Goal: Register for event/course

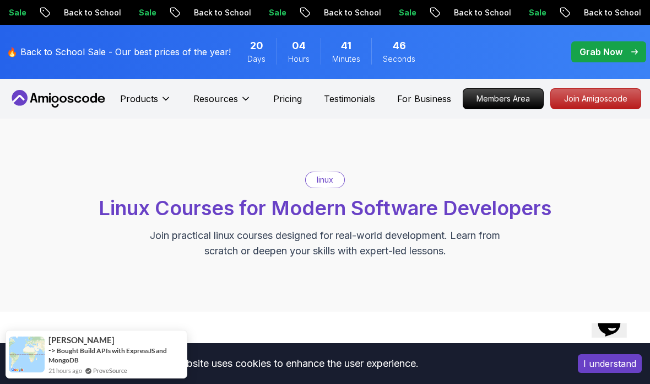
click at [235, 94] on div "Hi! How can we help? I have a question Tell me more" at bounding box center [351, 171] width 557 height 272
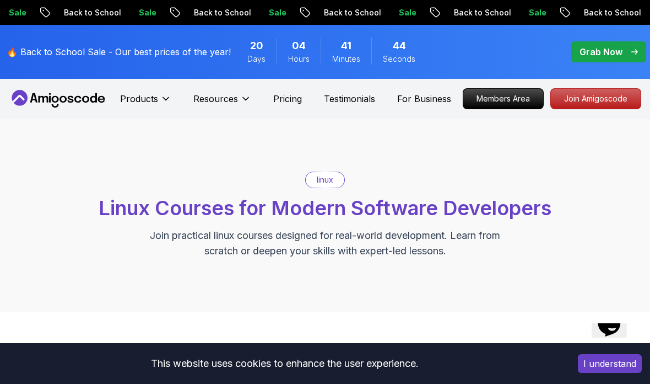
click at [156, 91] on div "Hi! How can we help? I have a question Tell me more" at bounding box center [351, 171] width 557 height 272
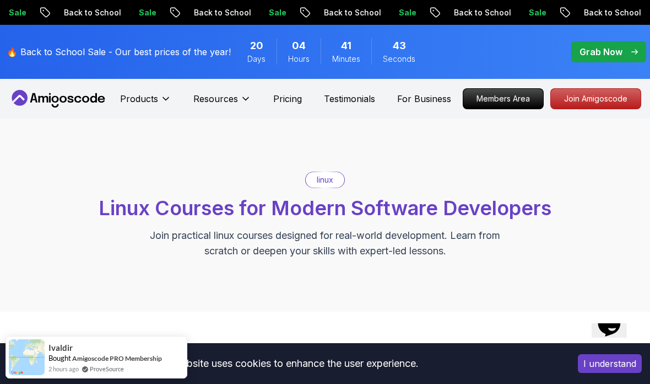
click at [167, 94] on div "Hi! How can we help? I have a question Tell me more" at bounding box center [351, 171] width 557 height 272
click at [164, 100] on div "Hi! How can we help? I have a question Tell me more" at bounding box center [351, 171] width 557 height 272
click at [441, 105] on div "Hi! How can we help? I have a question Tell me more" at bounding box center [179, 54] width 565 height 101
click at [168, 95] on div "Hi! How can we help? I have a question Tell me more" at bounding box center [351, 171] width 557 height 272
click at [159, 94] on div "Hi! How can we help? I have a question Tell me more" at bounding box center [351, 171] width 557 height 272
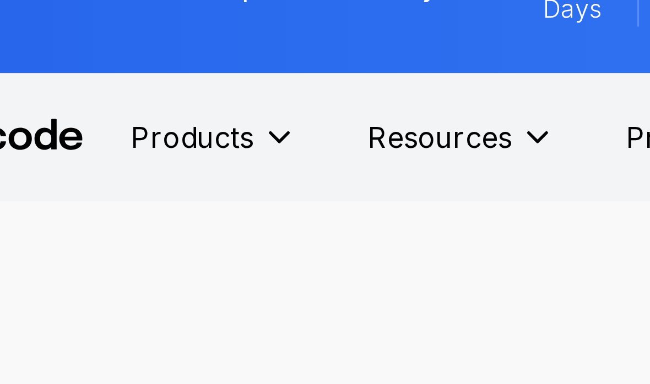
click at [160, 93] on icon at bounding box center [165, 98] width 11 height 11
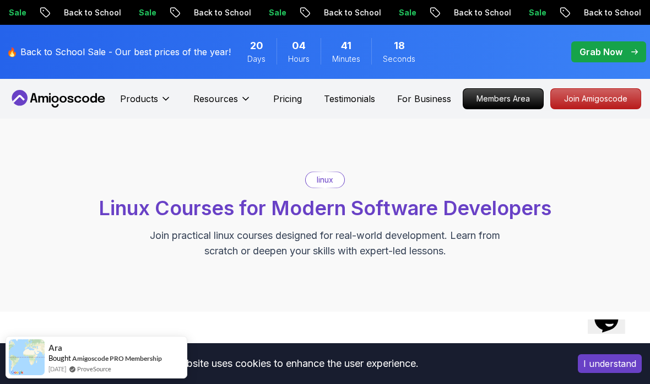
click at [169, 99] on div "Hi! How can we help? I have a question Tell me more" at bounding box center [332, 184] width 592 height 238
click at [162, 96] on div "Hi! How can we help? I have a question Tell me more" at bounding box center [332, 184] width 592 height 238
click at [151, 90] on div "Hi! How can we help? I have a question Tell me more" at bounding box center [332, 184] width 592 height 238
click at [124, 96] on div "Hi! How can we help? I have a question Tell me more" at bounding box center [332, 184] width 592 height 238
click at [157, 95] on div "Hi! How can we help? I have a question Tell me more" at bounding box center [332, 184] width 592 height 238
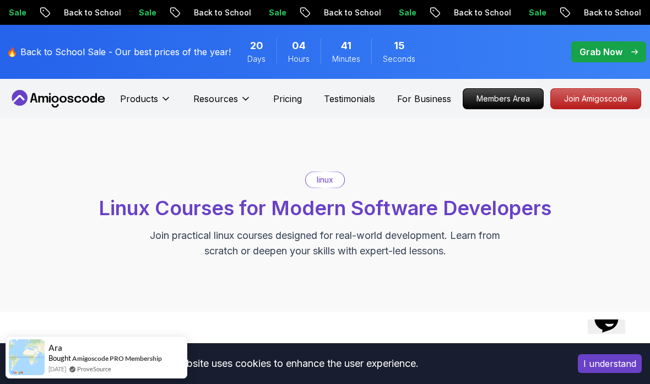
click at [165, 98] on div "Hi! How can we help? I have a question Tell me more" at bounding box center [332, 184] width 592 height 238
click at [155, 99] on div "Hi! How can we help? I have a question Tell me more" at bounding box center [332, 184] width 592 height 238
click at [164, 99] on div "Hi! How can we help? I have a question Tell me more" at bounding box center [332, 184] width 592 height 238
click at [154, 104] on div "Hi! How can we help? I have a question Tell me more" at bounding box center [332, 184] width 592 height 238
click at [153, 104] on div "Hi! How can we help? I have a question Tell me more" at bounding box center [332, 184] width 592 height 238
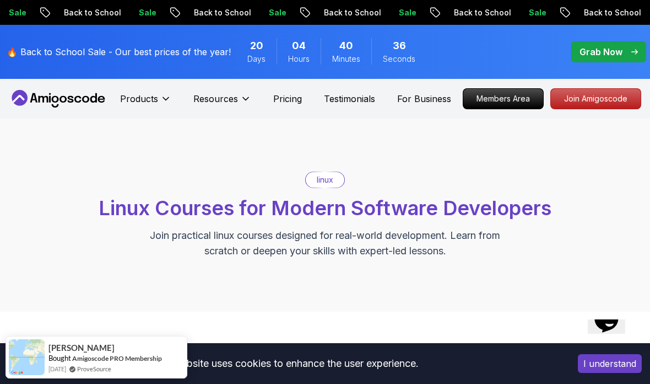
click at [126, 107] on div "Hi! How can we help? I have a question Tell me more" at bounding box center [332, 184] width 592 height 238
click at [160, 95] on div "Hi! How can we help? I have a question Tell me more" at bounding box center [332, 184] width 592 height 238
click at [168, 99] on div "Hi! How can we help? I have a question Tell me more" at bounding box center [332, 184] width 592 height 238
click at [165, 93] on div "Hi! How can we help? I have a question Tell me more" at bounding box center [332, 184] width 592 height 238
click at [168, 101] on div "Hi! How can we help? I have a question Tell me more" at bounding box center [351, 171] width 557 height 272
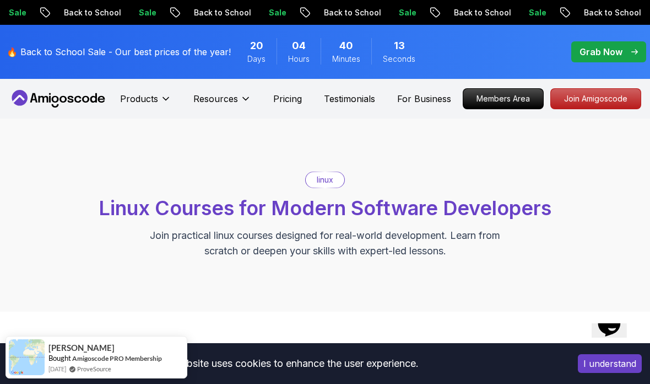
click at [168, 101] on div "Hi! How can we help? I have a question Tell me more" at bounding box center [351, 171] width 557 height 272
click at [157, 94] on div "Hi! How can we help? I have a question Tell me more" at bounding box center [351, 171] width 557 height 272
click at [249, 102] on div "Hi! How can we help? I have a question Tell me more" at bounding box center [268, 69] width 390 height 69
click at [239, 93] on div "Hi! How can we help? I have a question Tell me more" at bounding box center [351, 171] width 557 height 272
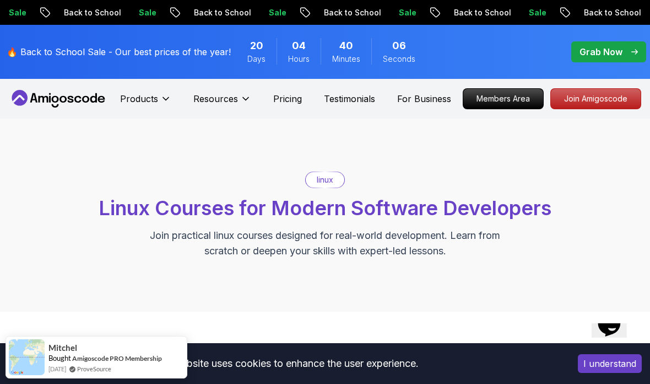
click at [166, 99] on icon at bounding box center [166, 99] width 6 height 3
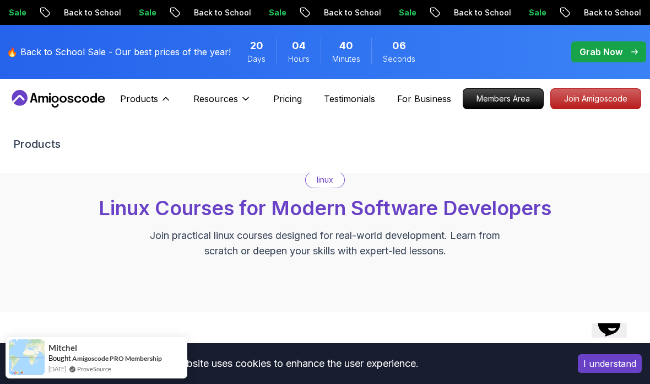
click at [166, 98] on icon at bounding box center [166, 99] width 6 height 3
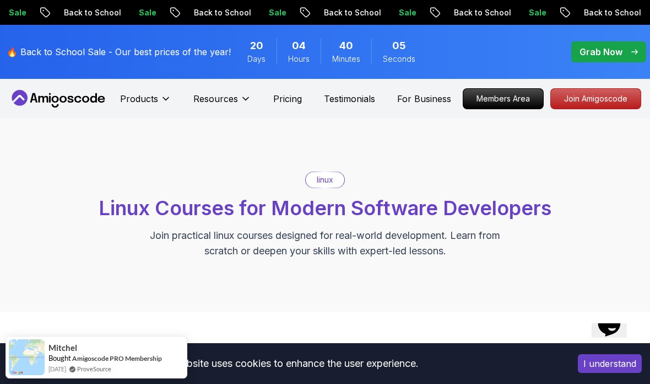
click at [159, 95] on button "Products" at bounding box center [145, 103] width 51 height 22
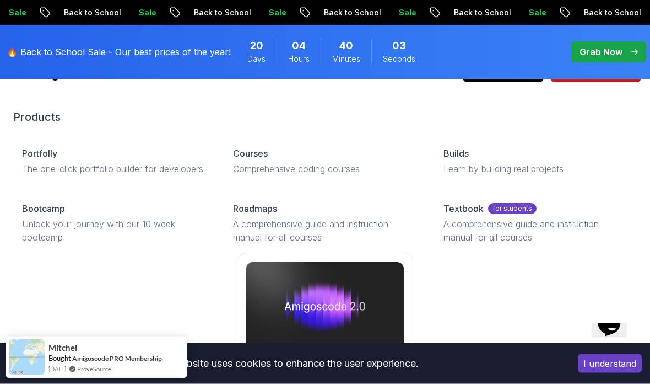
scroll to position [27, 0]
click at [250, 155] on p "Courses" at bounding box center [250, 153] width 35 height 13
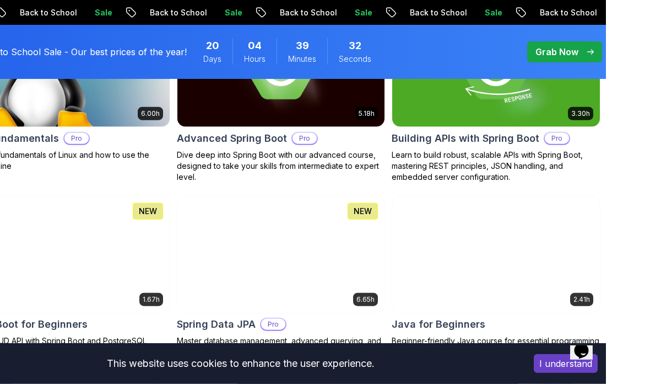
scroll to position [476, 0]
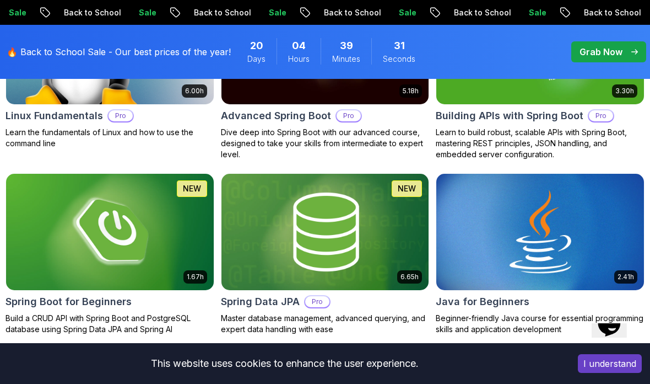
click at [476, 272] on img at bounding box center [540, 232] width 208 height 116
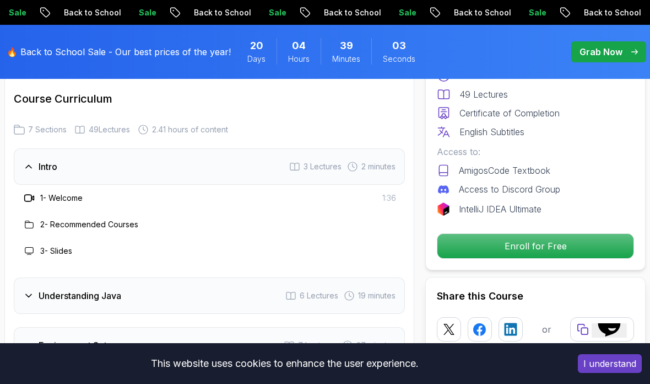
scroll to position [1769, 0]
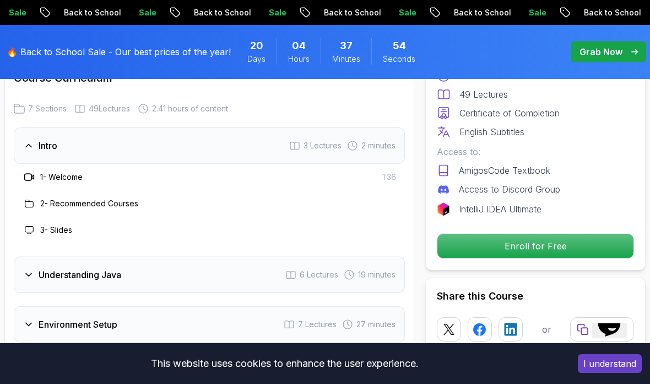
click at [460, 236] on p "Enroll for Free" at bounding box center [536, 246] width 196 height 24
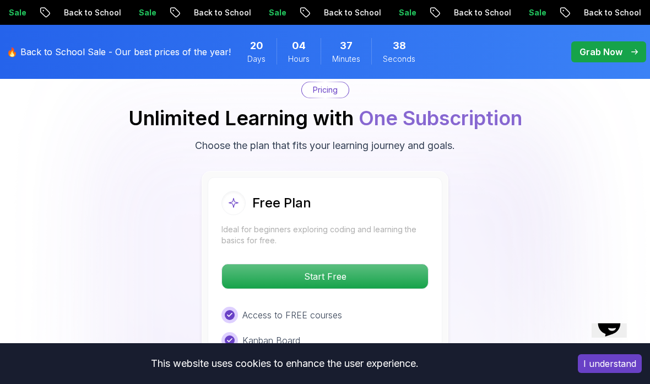
scroll to position [2386, 0]
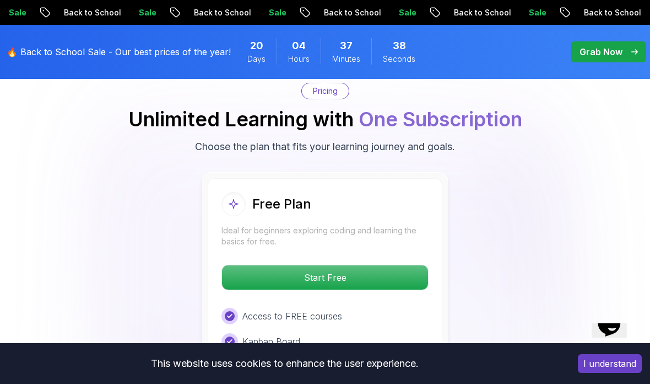
click at [250, 265] on p "Start Free" at bounding box center [325, 277] width 206 height 24
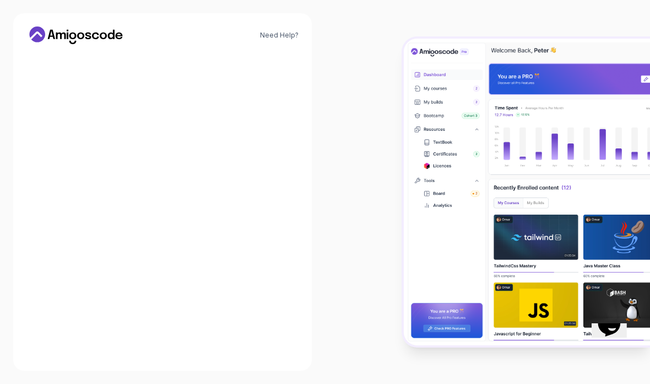
scroll to position [44, 0]
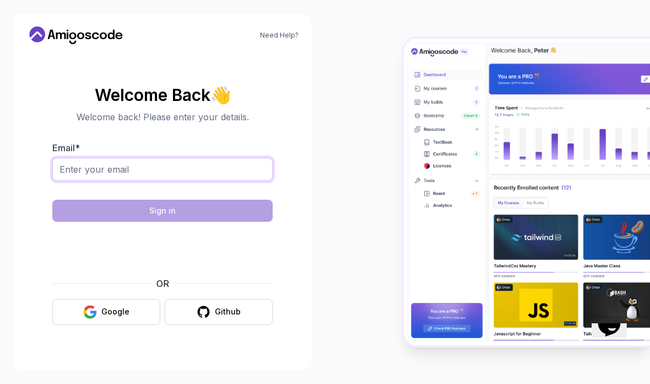
click at [138, 158] on input "Email *" at bounding box center [162, 169] width 220 height 23
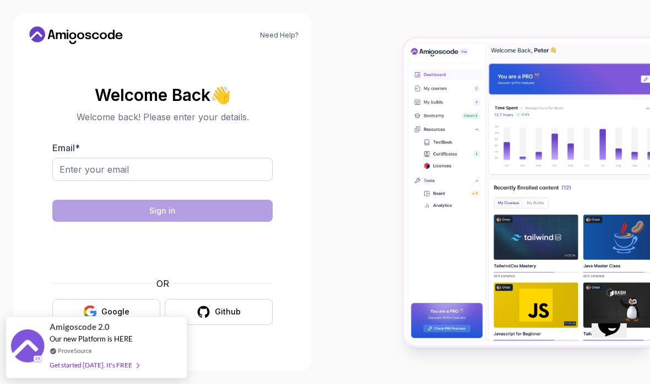
click at [116, 306] on div "Google" at bounding box center [115, 311] width 28 height 11
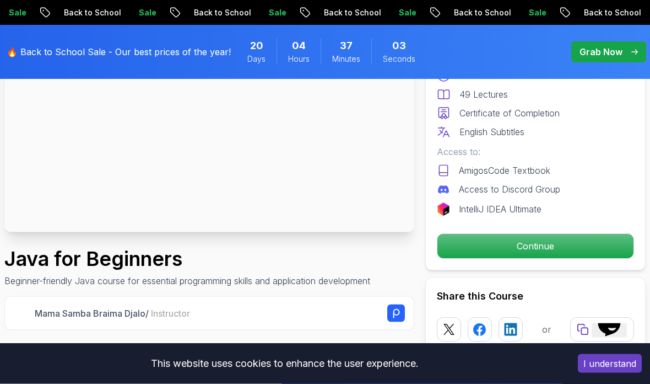
scroll to position [144, 0]
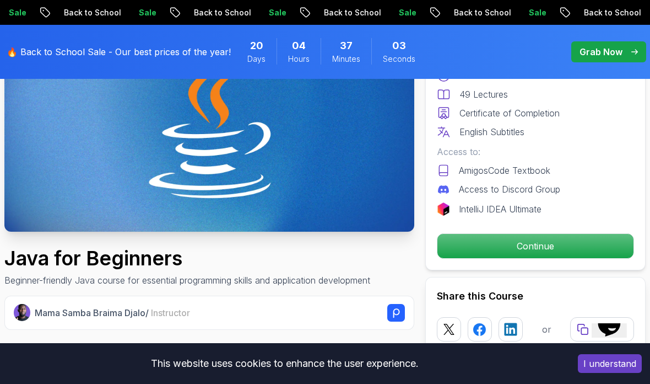
click at [474, 257] on p "Continue" at bounding box center [536, 246] width 196 height 24
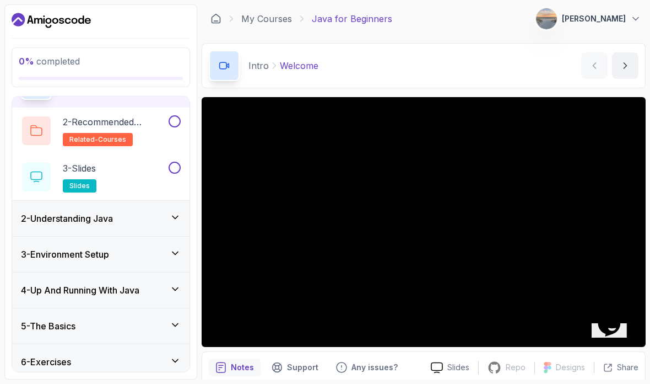
scroll to position [70, 0]
